Goal: Check status

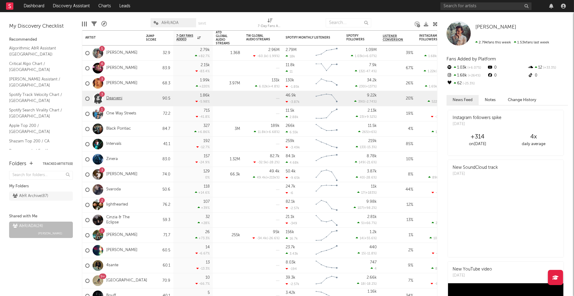
click at [117, 99] on link "Dearveni" at bounding box center [114, 98] width 16 height 5
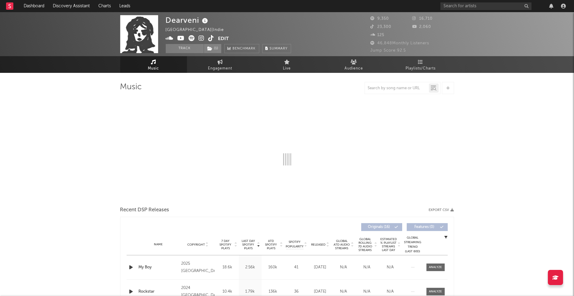
select select "1w"
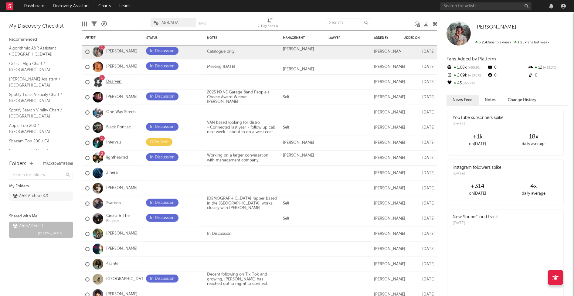
click at [117, 83] on link "Dearveni" at bounding box center [114, 82] width 16 height 5
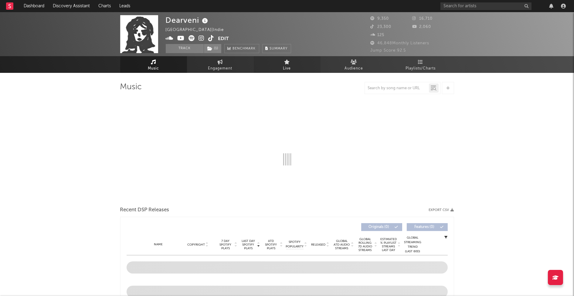
select select "1w"
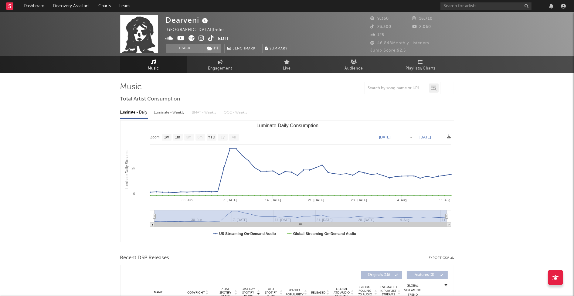
click at [202, 38] on icon at bounding box center [202, 38] width 6 height 6
